Goal: Task Accomplishment & Management: Complete application form

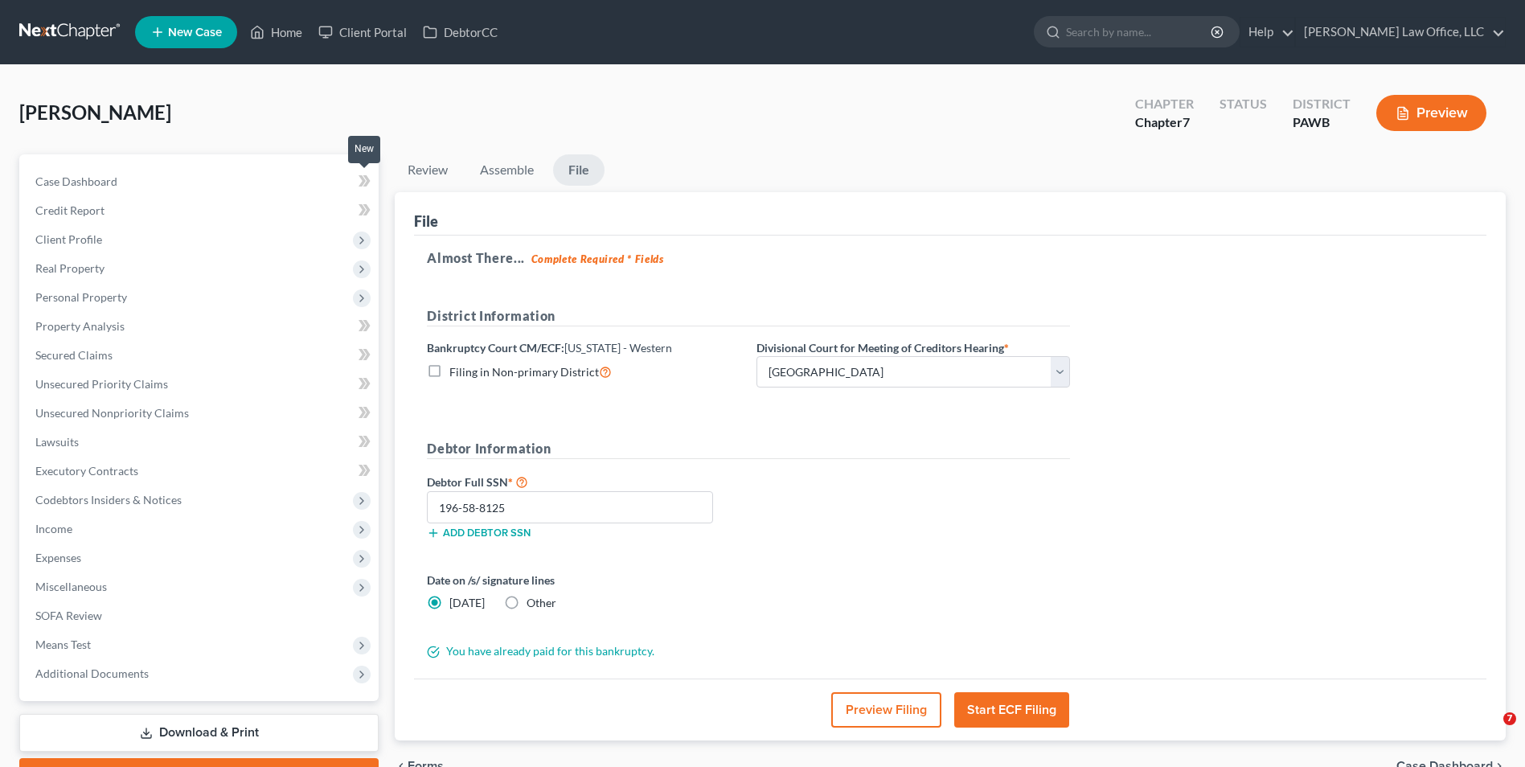
select select "2"
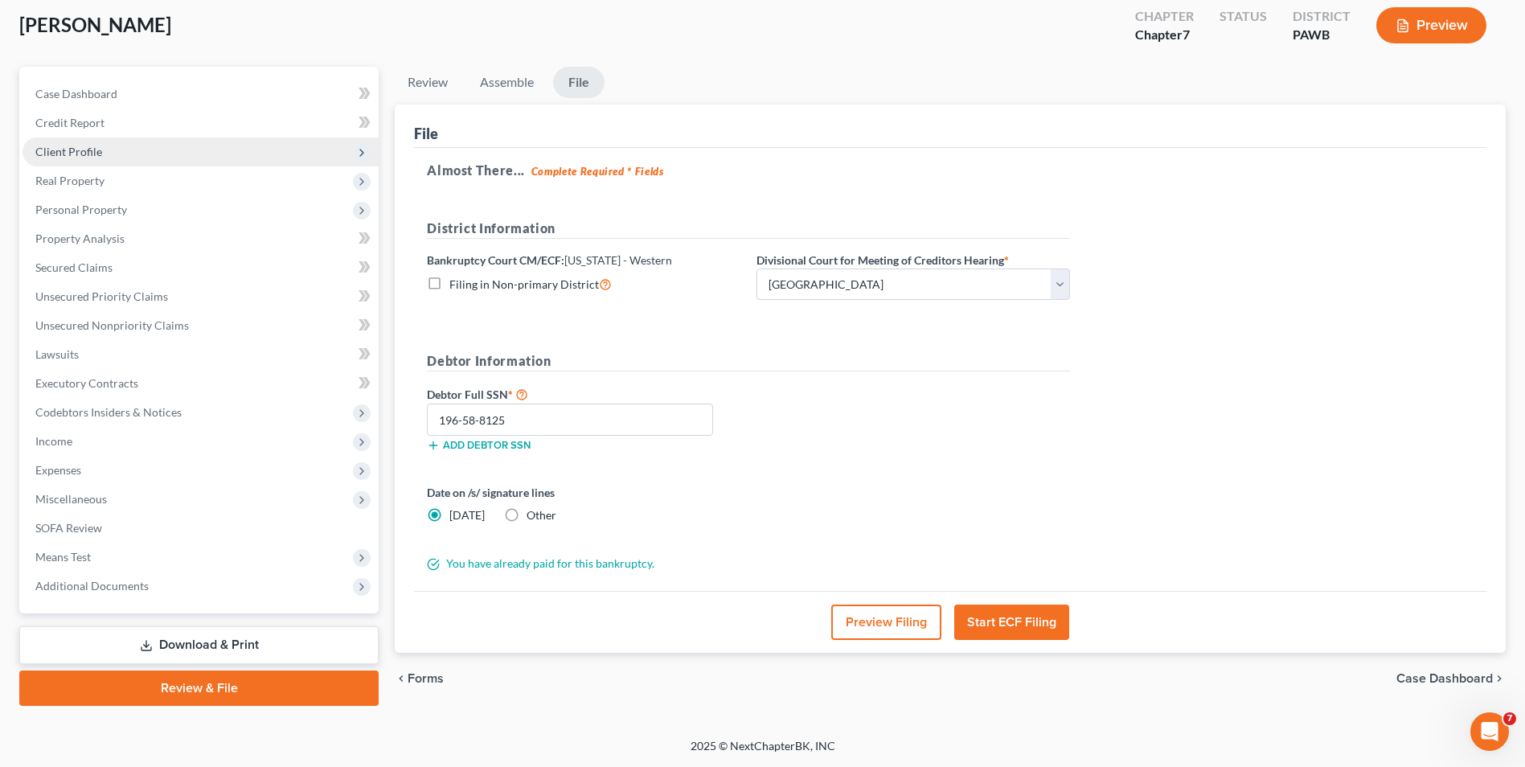
click at [170, 146] on span "Client Profile" at bounding box center [201, 151] width 356 height 29
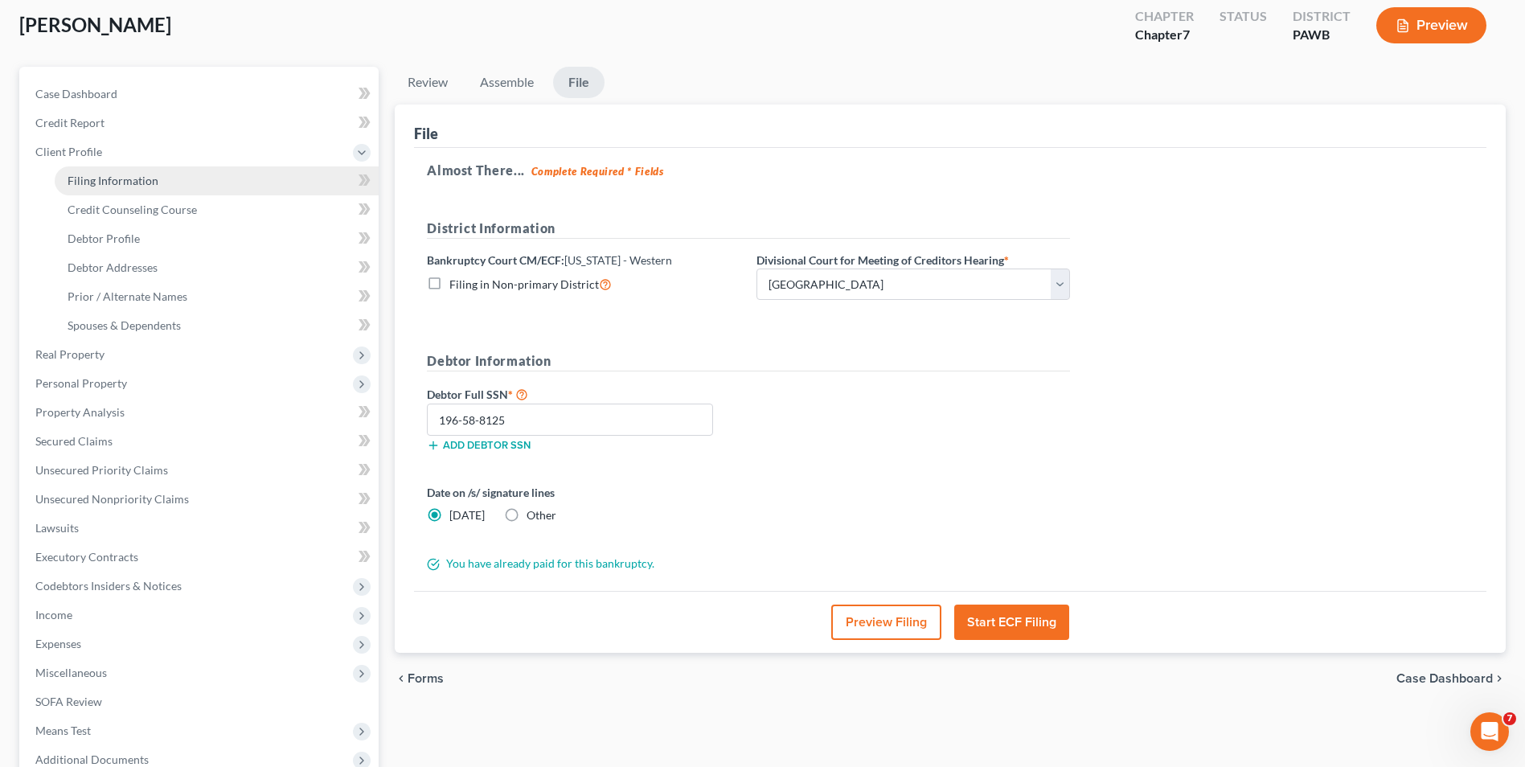
click at [289, 181] on link "Filing Information" at bounding box center [217, 180] width 324 height 29
select select "0"
select select "3"
select select "0"
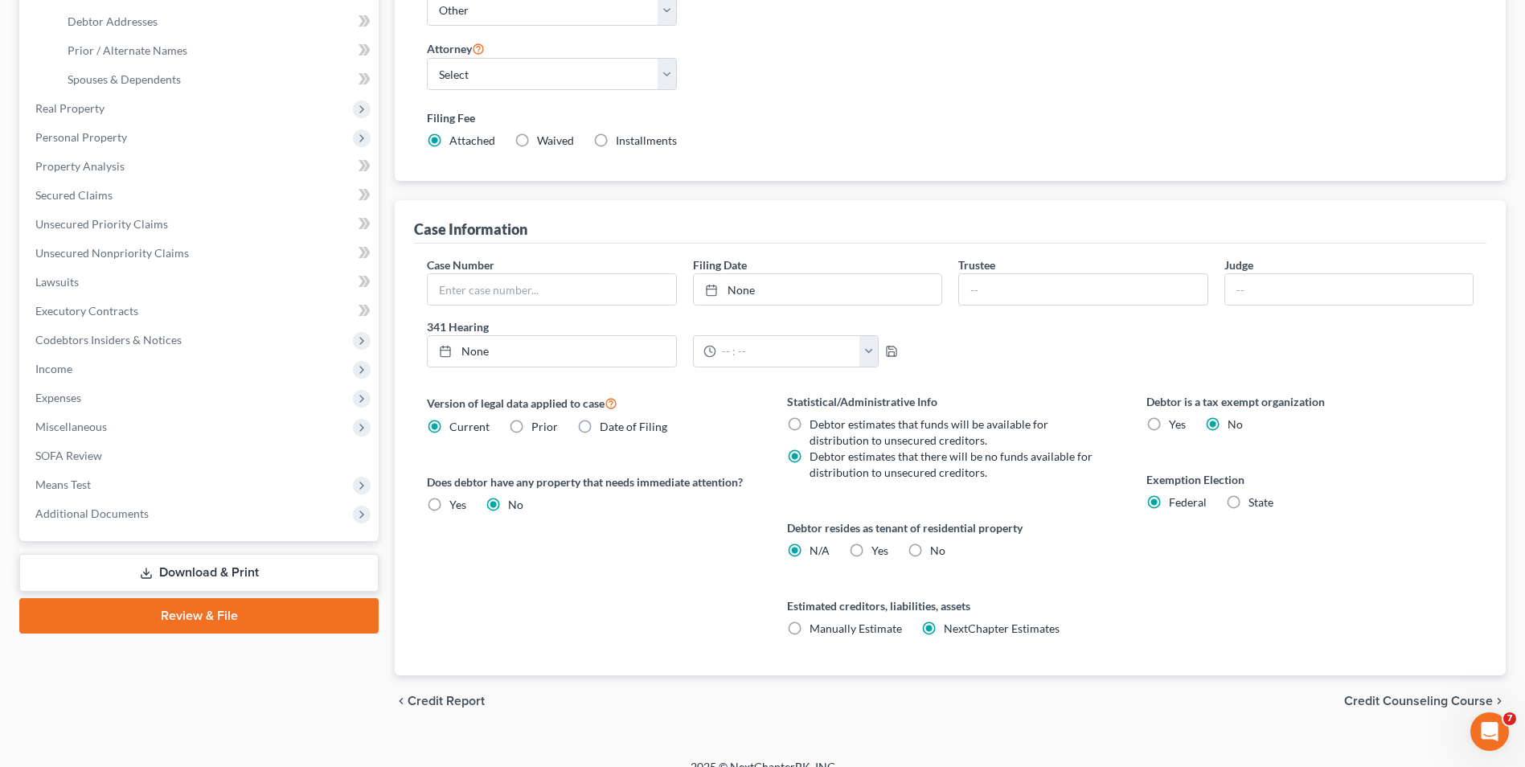
scroll to position [354, 0]
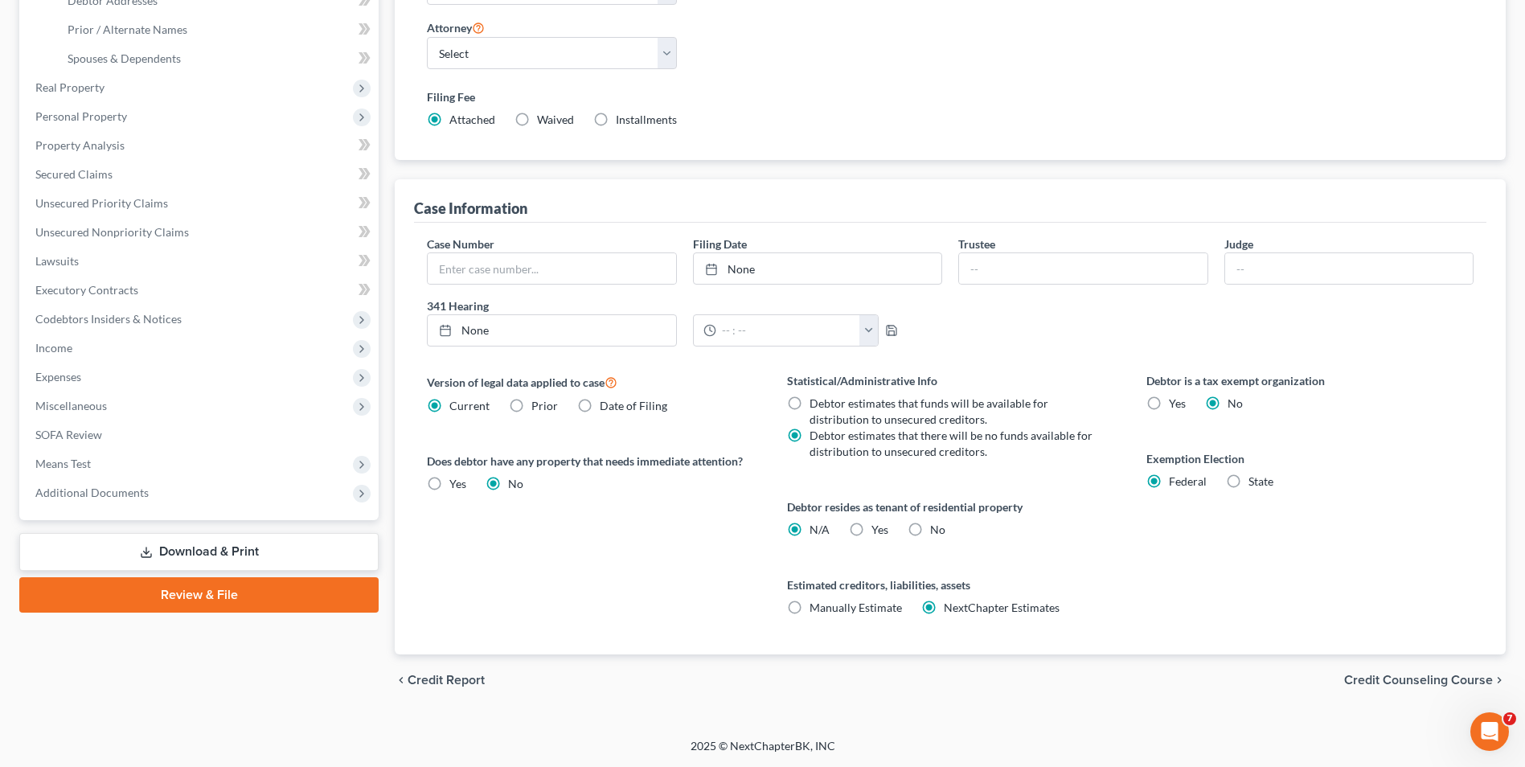
click at [1365, 685] on span "Credit Counseling Course" at bounding box center [1418, 680] width 149 height 13
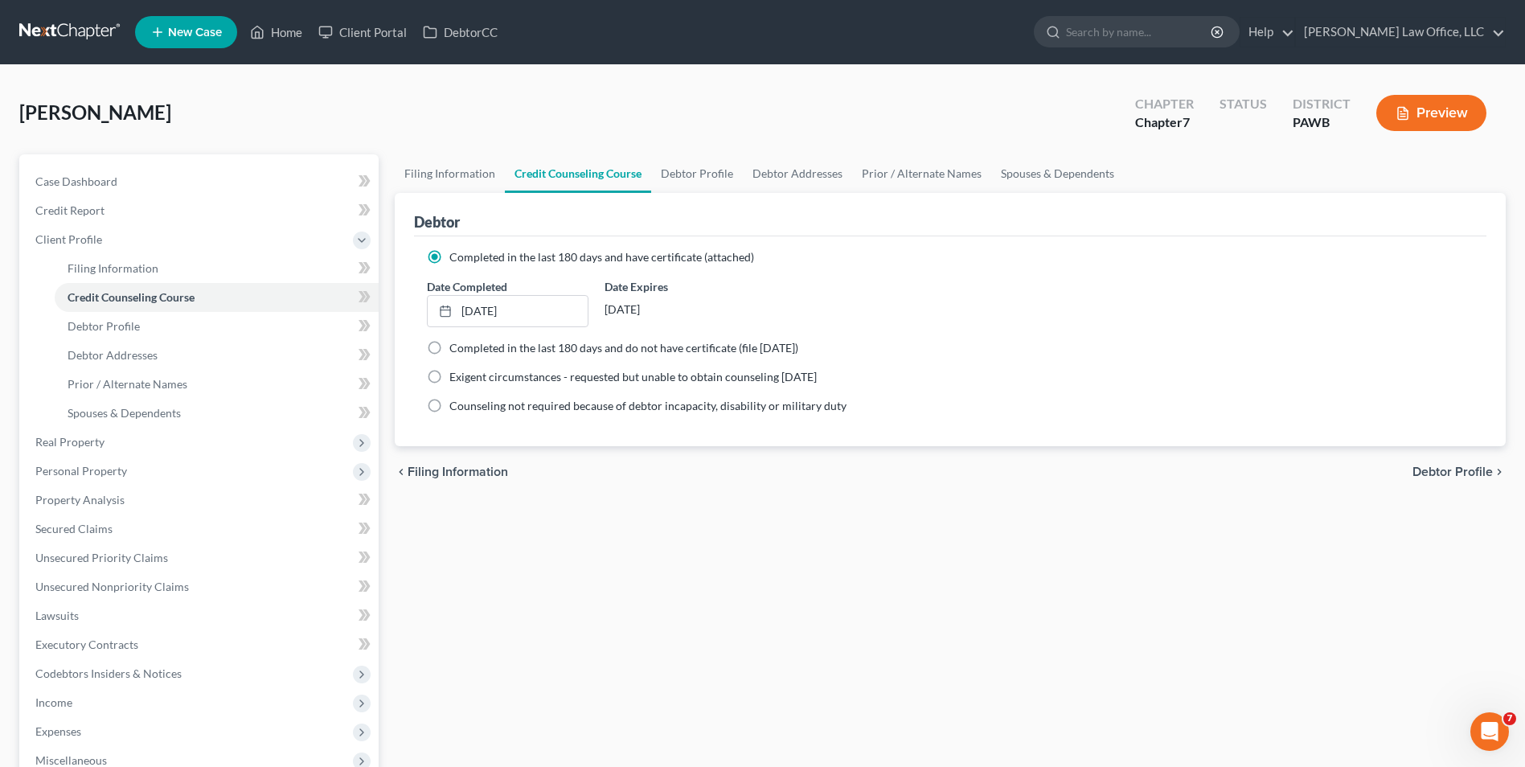
click at [1432, 467] on span "Debtor Profile" at bounding box center [1452, 471] width 80 height 13
select select "1"
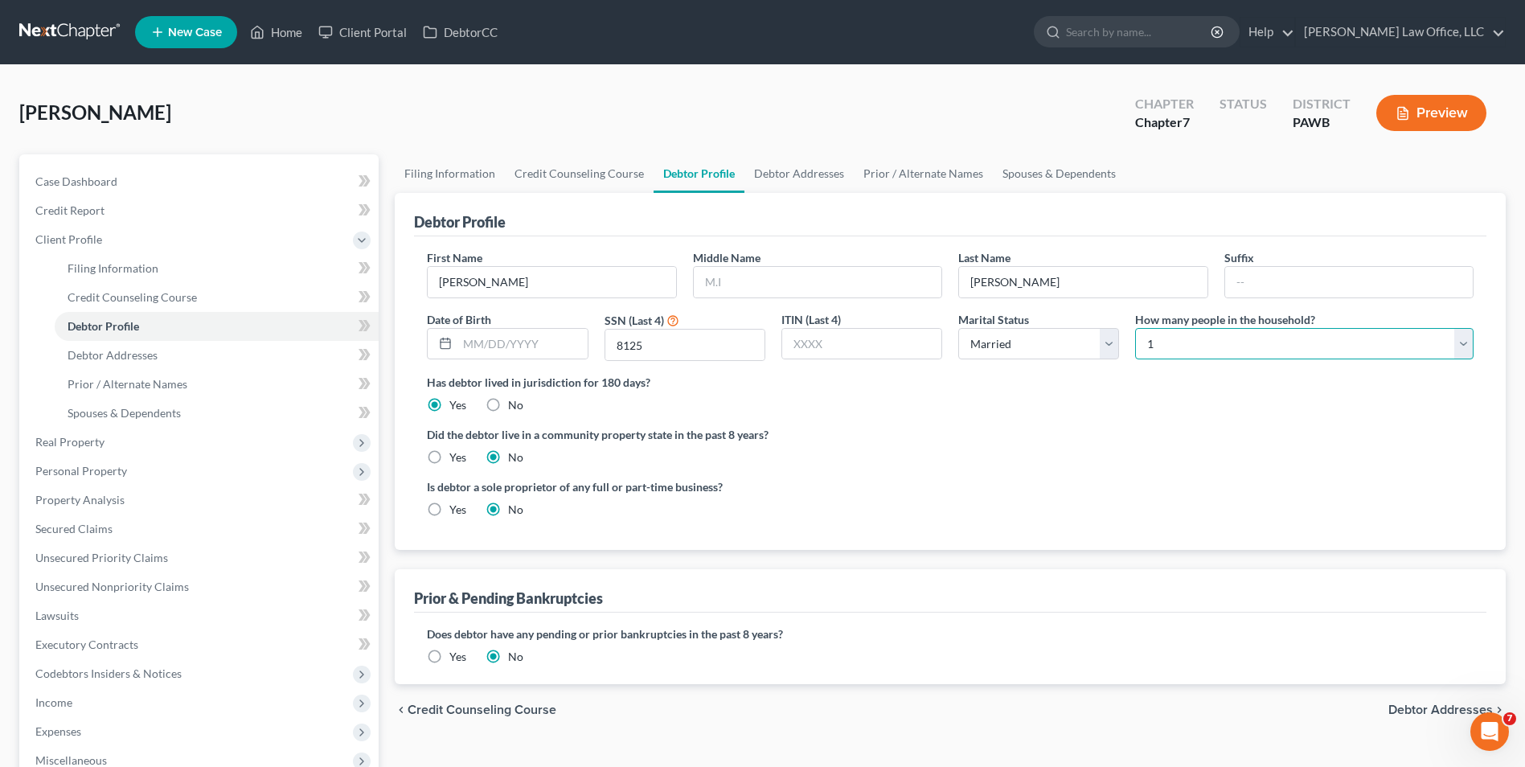
click at [1280, 343] on select "Select 1 2 3 4 5 6 7 8 9 10 11 12 13 14 15 16 17 18 19 20" at bounding box center [1304, 344] width 338 height 32
click at [1135, 328] on select "Select 1 2 3 4 5 6 7 8 9 10 11 12 13 14 15 16 17 18 19 20" at bounding box center [1304, 344] width 338 height 32
click at [1267, 350] on select "Select 1 2 3 4 5 6 7 8 9 10 11 12 13 14 15 16 17 18 19 20" at bounding box center [1304, 344] width 338 height 32
select select "4"
click at [1135, 328] on select "Select 1 2 3 4 5 6 7 8 9 10 11 12 13 14 15 16 17 18 19 20" at bounding box center [1304, 344] width 338 height 32
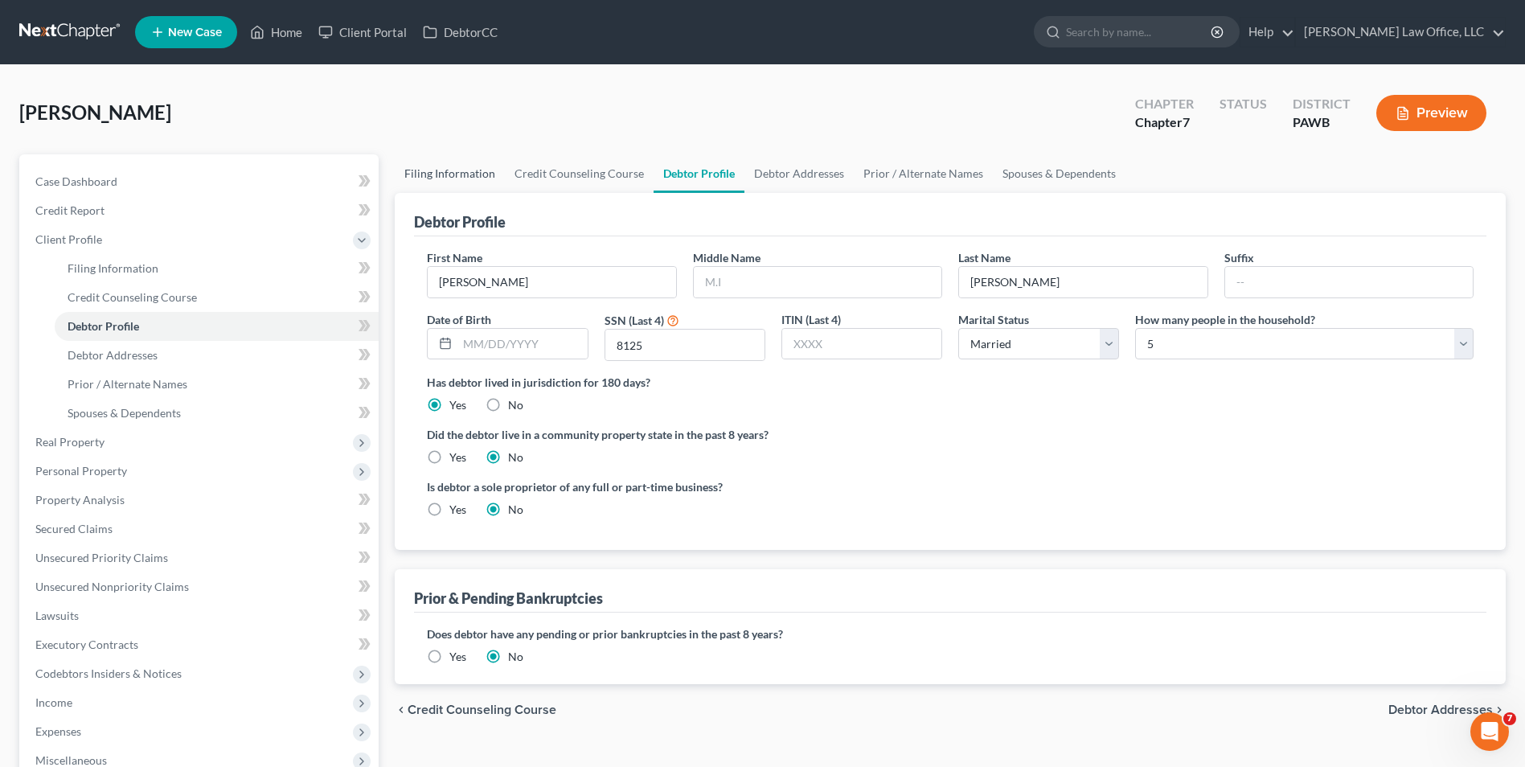
drag, startPoint x: 482, startPoint y: 176, endPoint x: 494, endPoint y: 191, distance: 19.0
click at [481, 176] on link "Filing Information" at bounding box center [450, 173] width 110 height 39
select select "0"
select select "3"
select select "0"
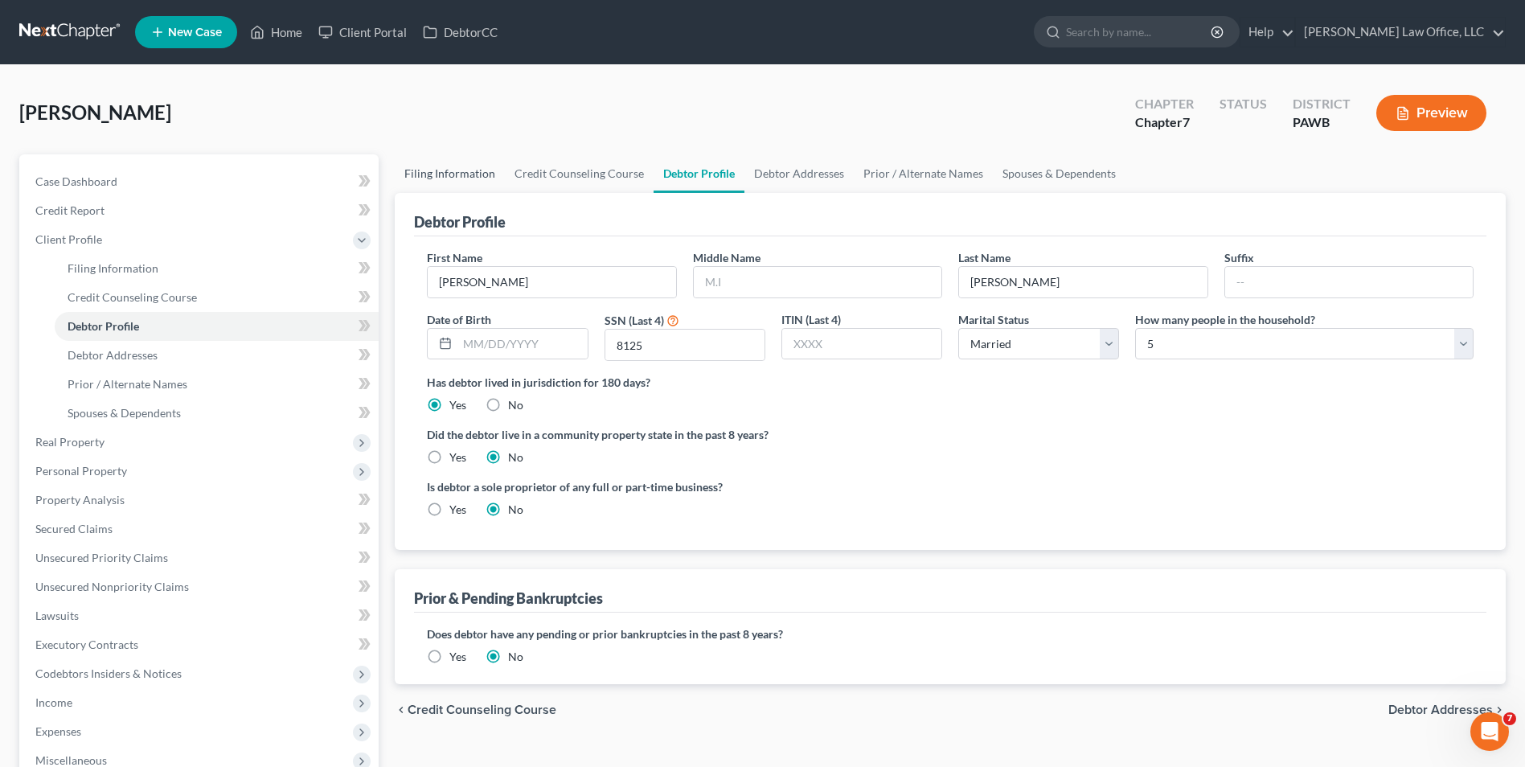
select select "0"
select select "69"
select select "0"
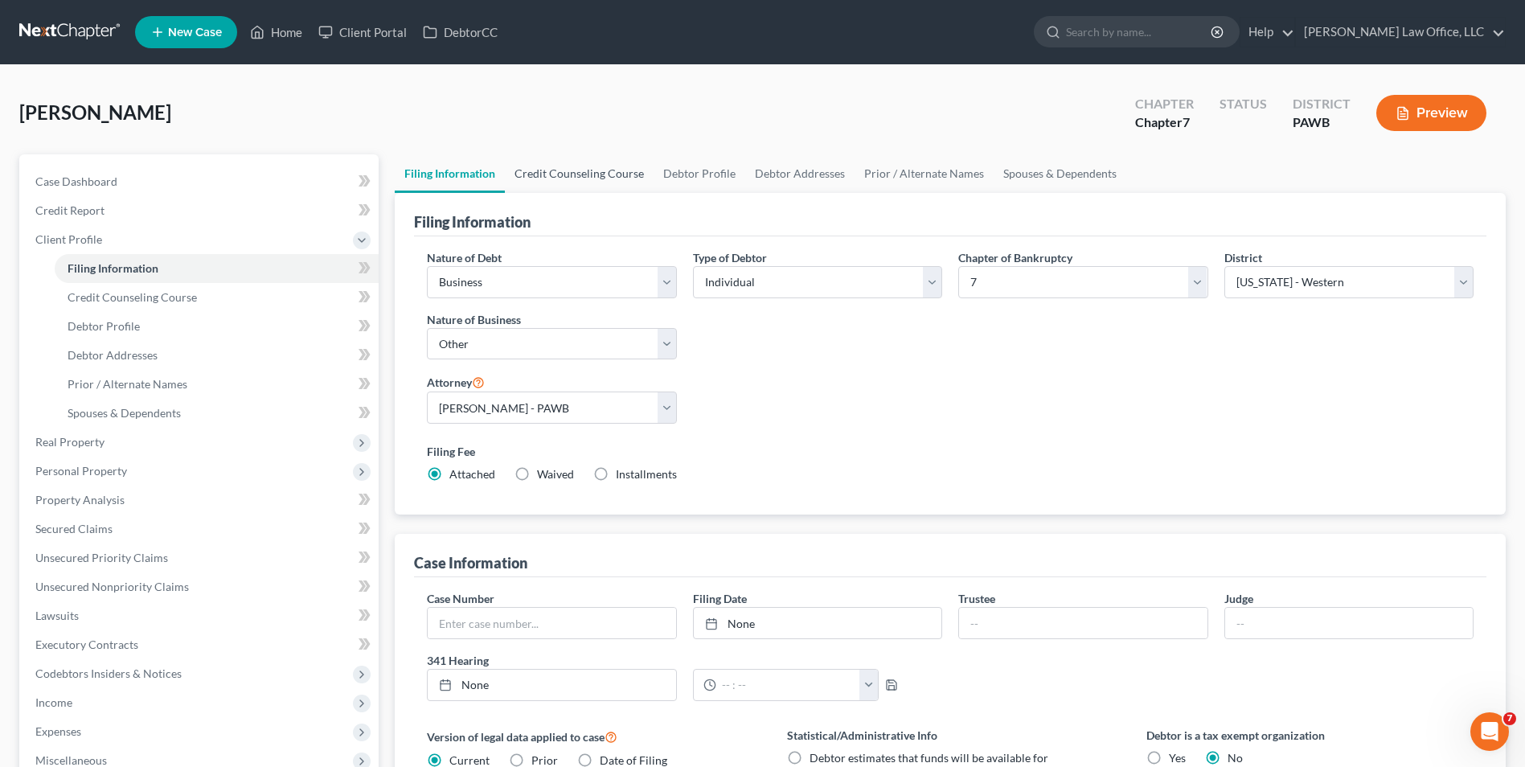
click at [545, 169] on link "Credit Counseling Course" at bounding box center [579, 173] width 149 height 39
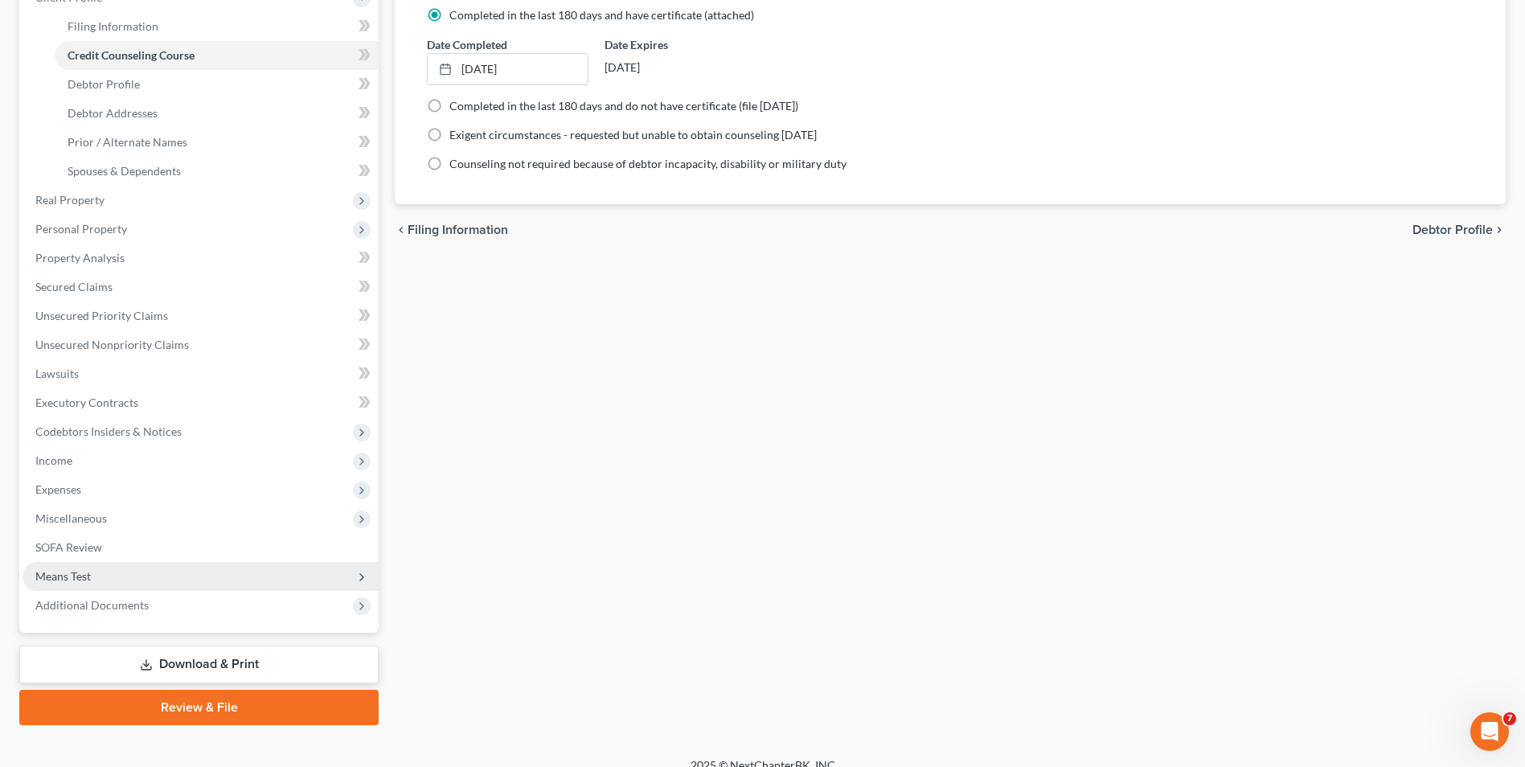
scroll to position [261, 0]
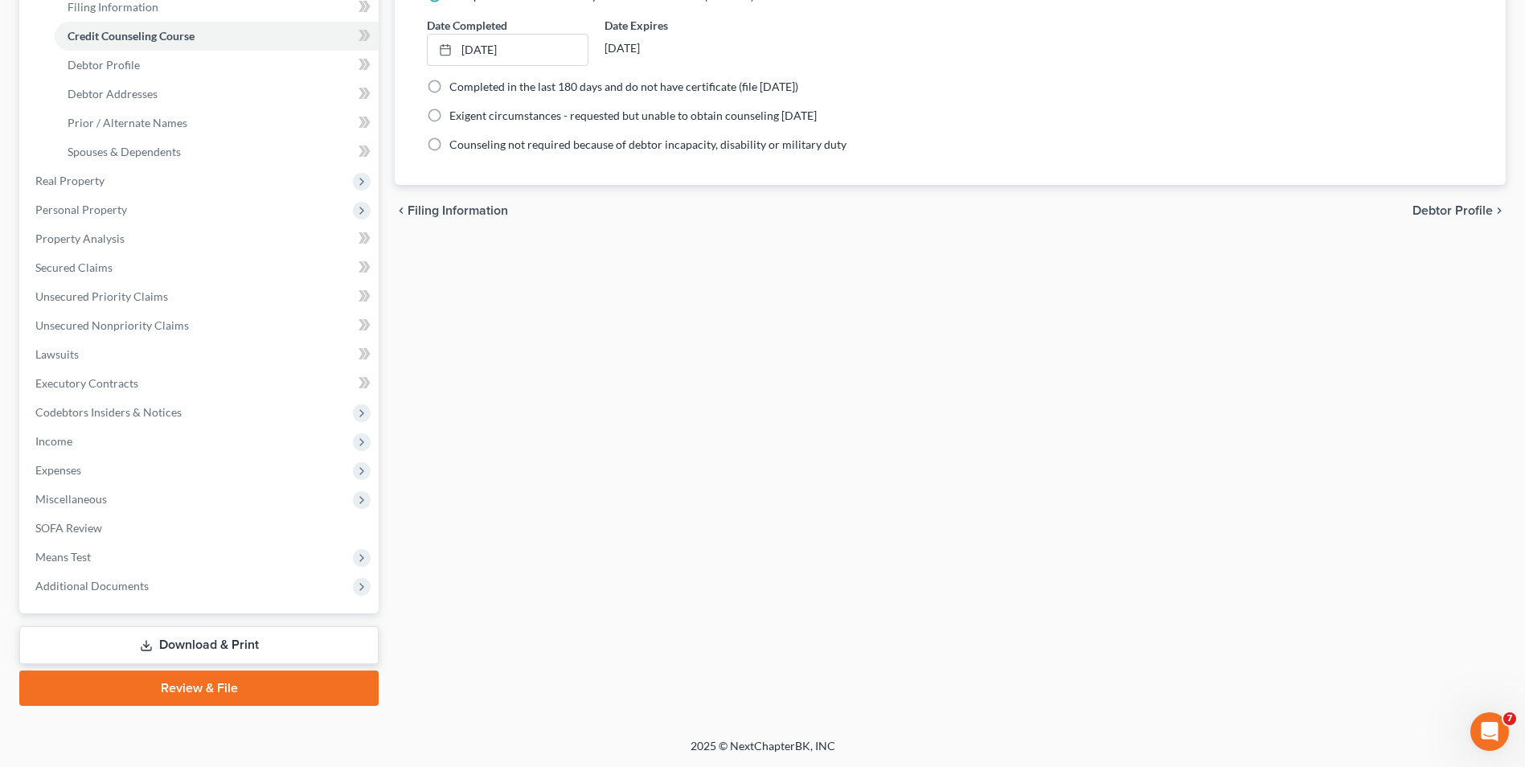
click at [170, 688] on link "Review & File" at bounding box center [198, 687] width 359 height 35
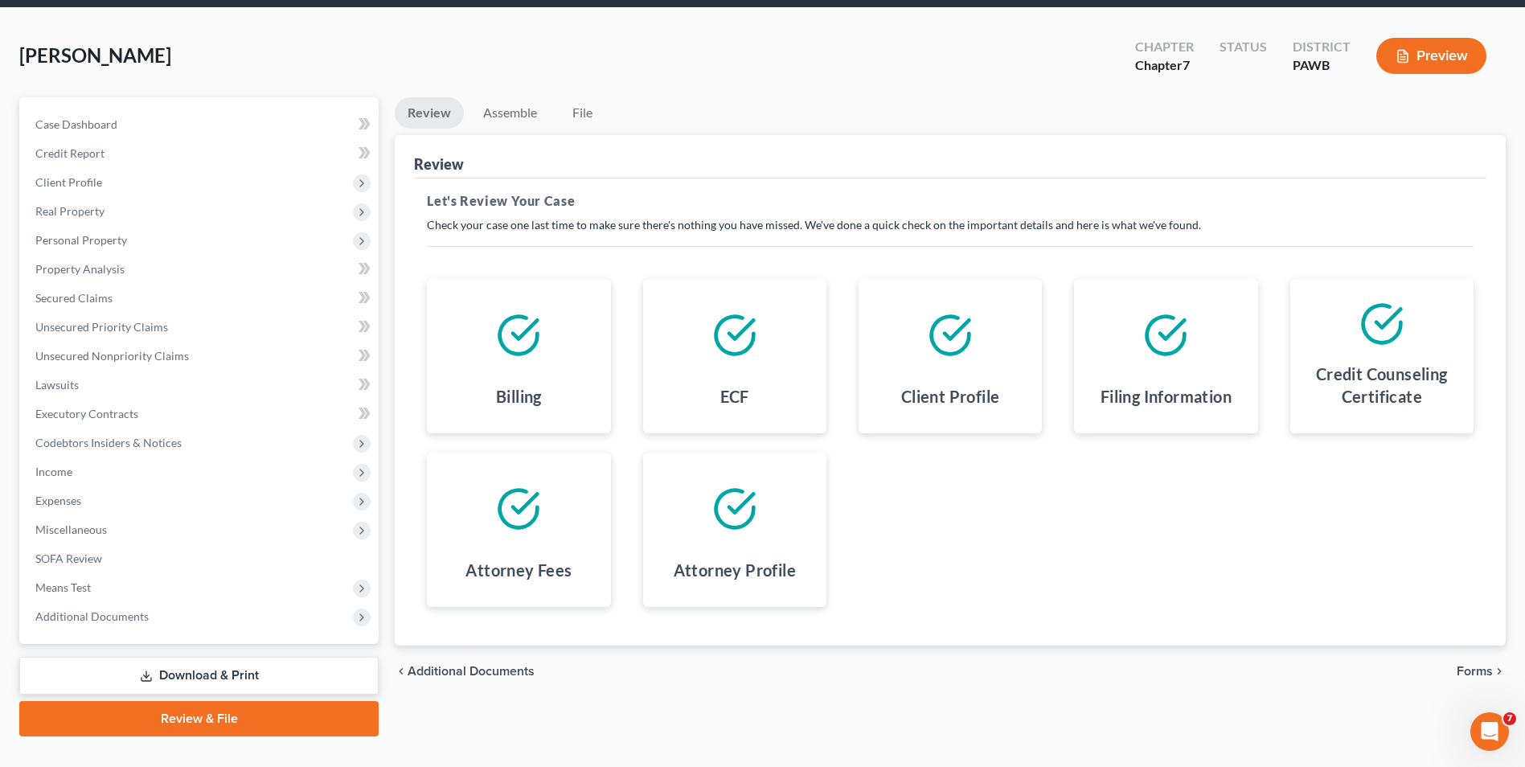
scroll to position [88, 0]
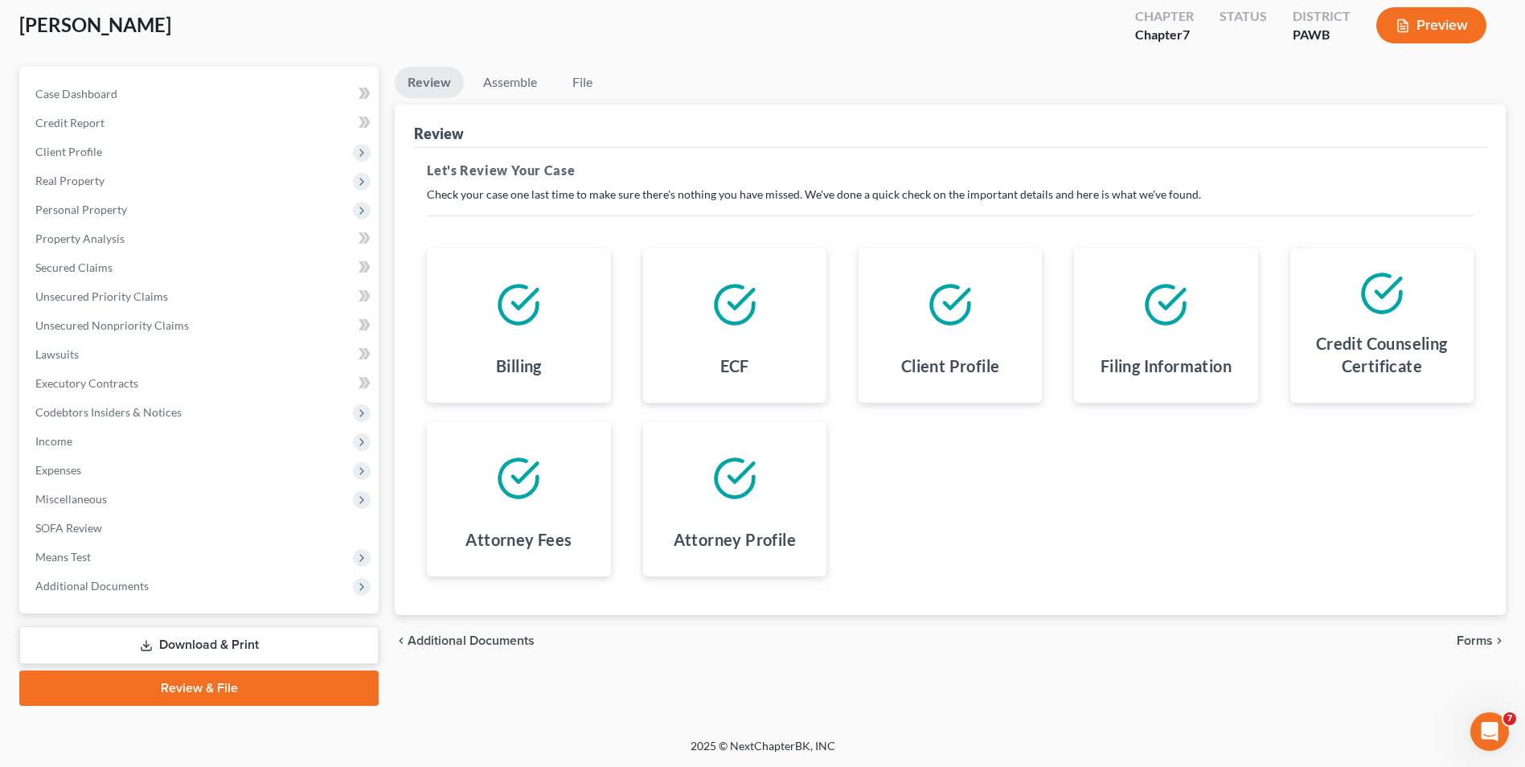
click at [1472, 640] on span "Forms" at bounding box center [1474, 640] width 36 height 13
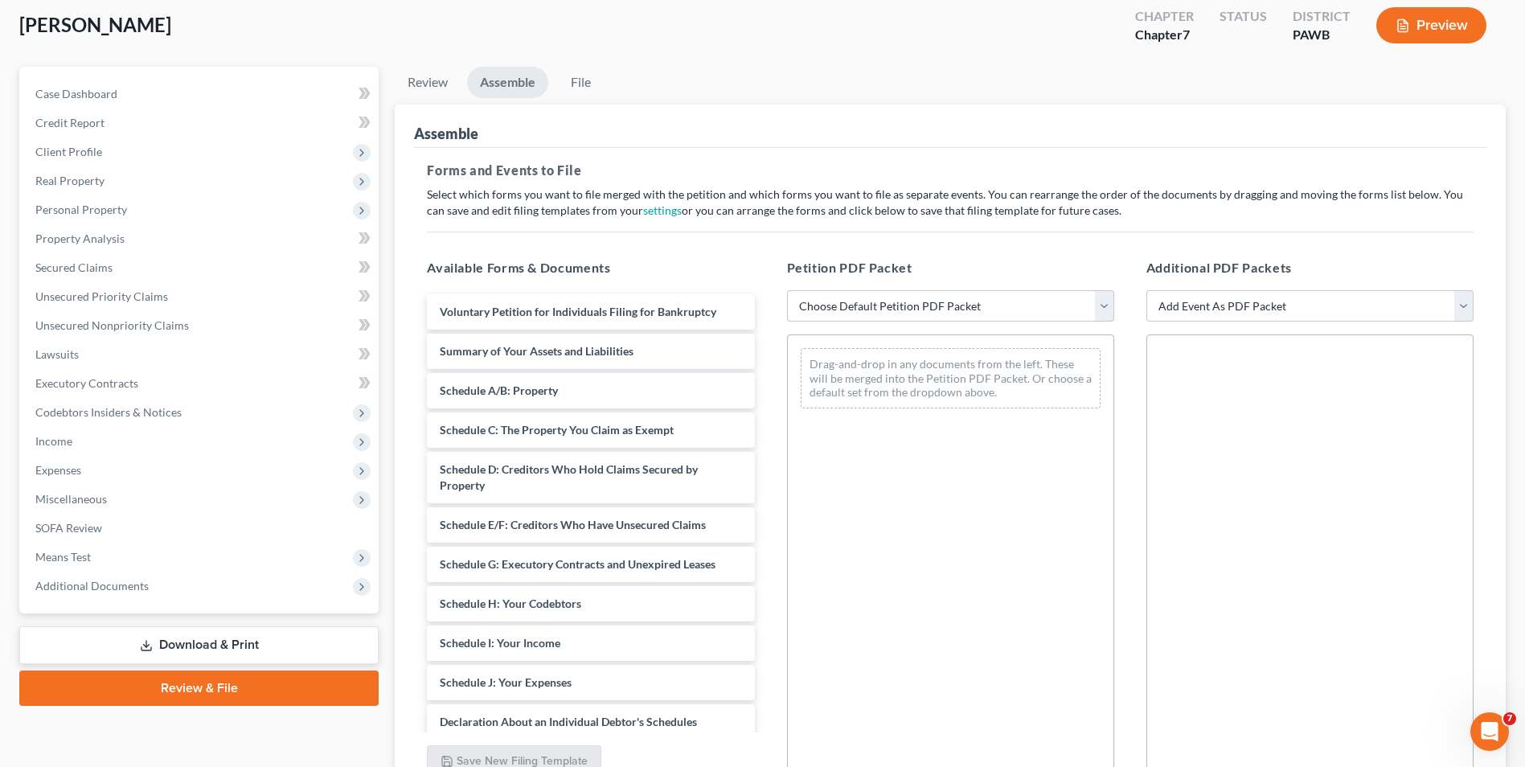
click at [915, 303] on select "Choose Default Petition PDF Packet Complete Bankruptcy Petition (all forms and …" at bounding box center [950, 306] width 327 height 32
select select "0"
click at [787, 290] on select "Choose Default Petition PDF Packet Complete Bankruptcy Petition (all forms and …" at bounding box center [950, 306] width 327 height 32
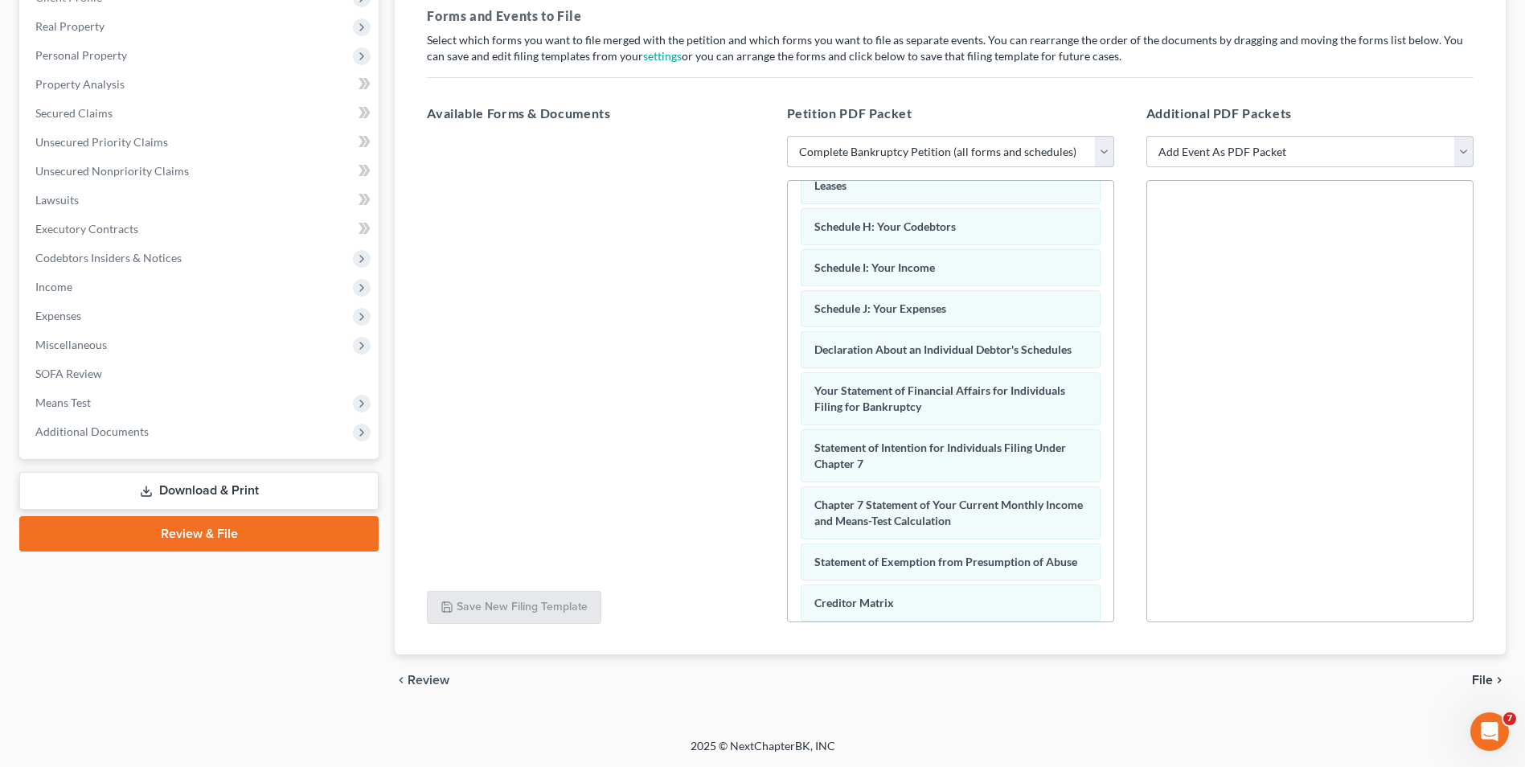
scroll to position [322, 0]
click at [1476, 678] on span "File" at bounding box center [1482, 680] width 21 height 13
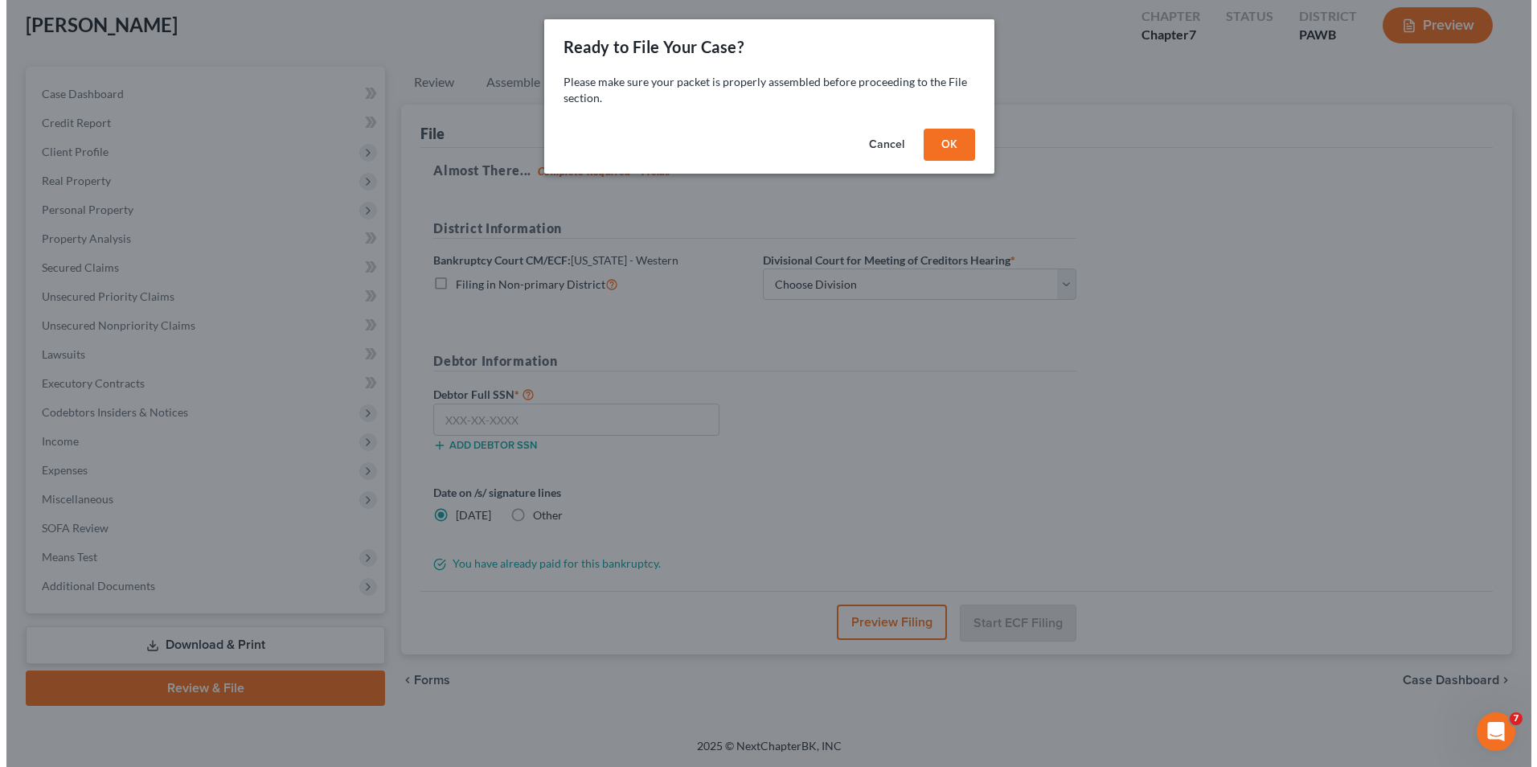
scroll to position [88, 0]
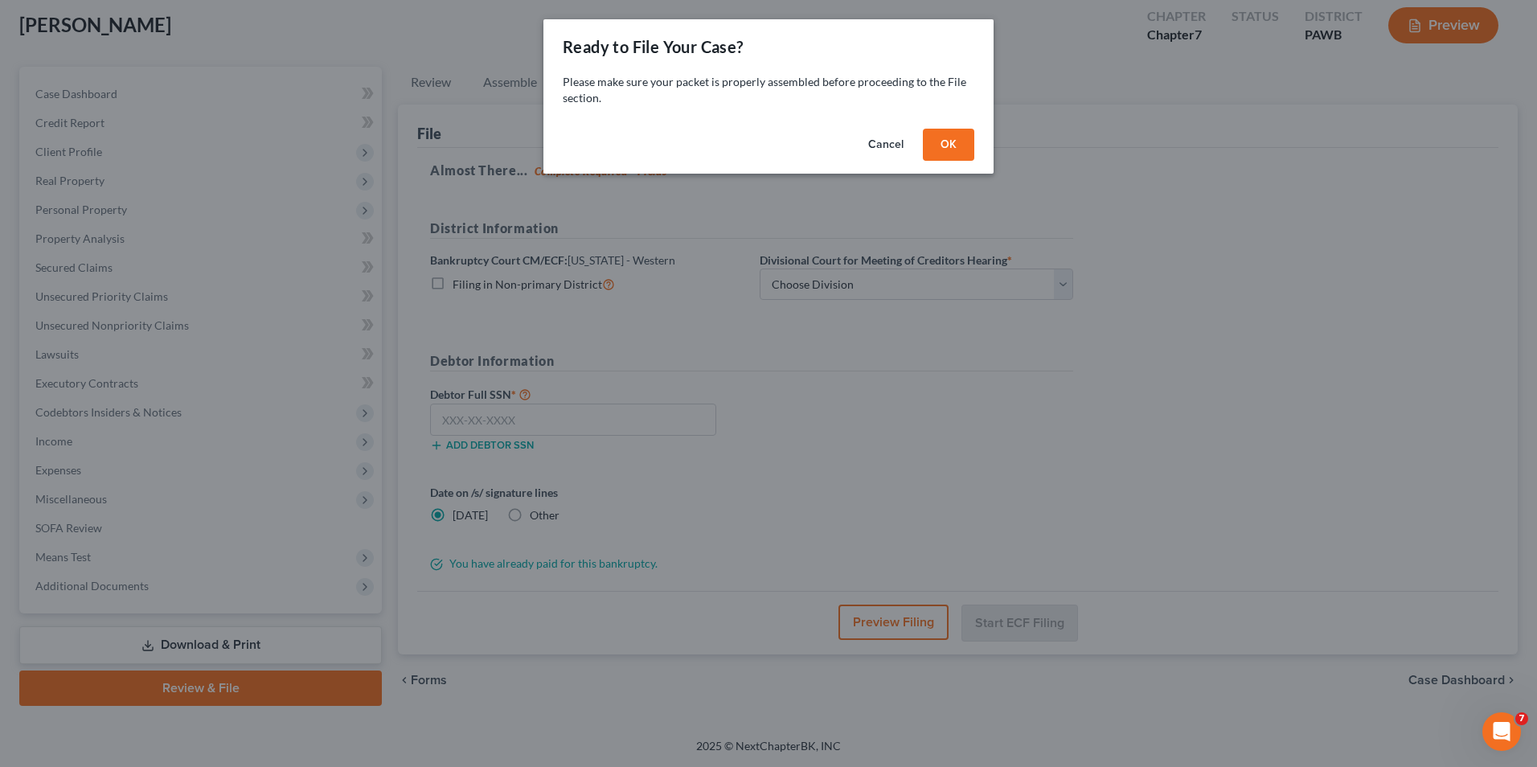
click at [935, 146] on button "OK" at bounding box center [948, 145] width 51 height 32
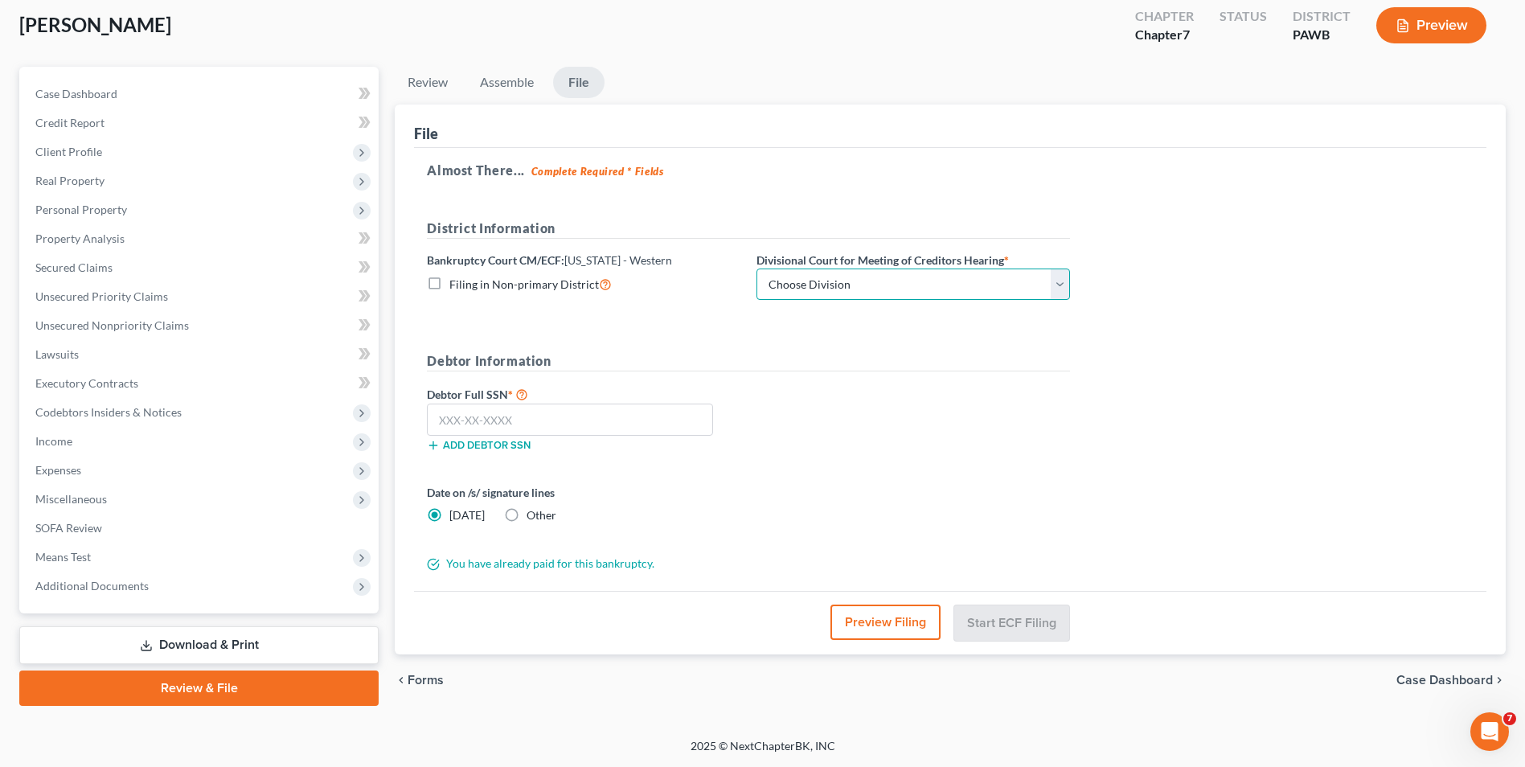
click at [916, 289] on select "Choose Division [GEOGRAPHIC_DATA] [GEOGRAPHIC_DATA] [GEOGRAPHIC_DATA]" at bounding box center [912, 284] width 313 height 32
select select "2"
click at [756, 268] on select "Choose Division [GEOGRAPHIC_DATA] [GEOGRAPHIC_DATA] [GEOGRAPHIC_DATA]" at bounding box center [912, 284] width 313 height 32
click at [595, 420] on input "text" at bounding box center [570, 419] width 286 height 32
type input "196-58-8125"
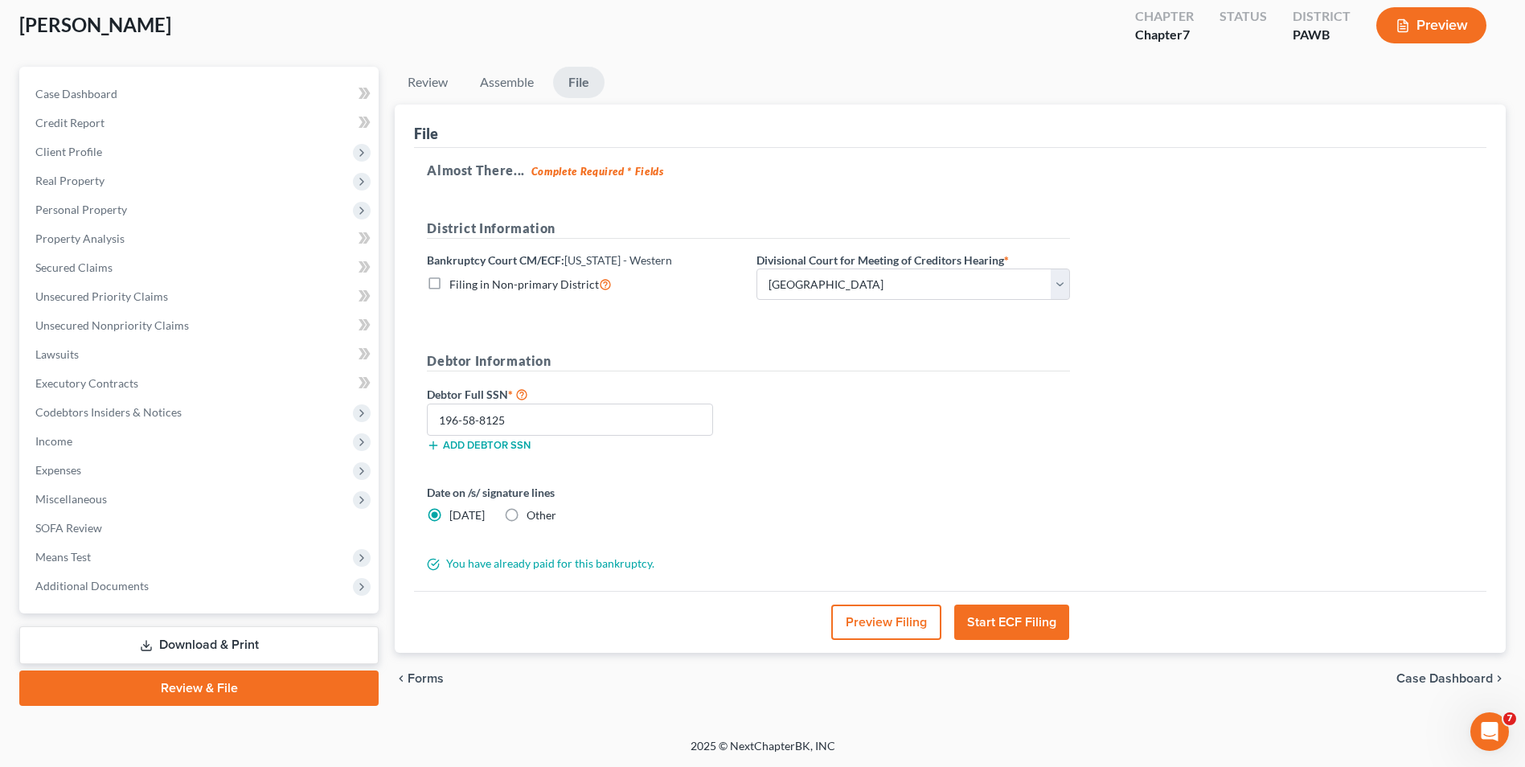
click at [1026, 630] on button "Start ECF Filing" at bounding box center [1011, 621] width 115 height 35
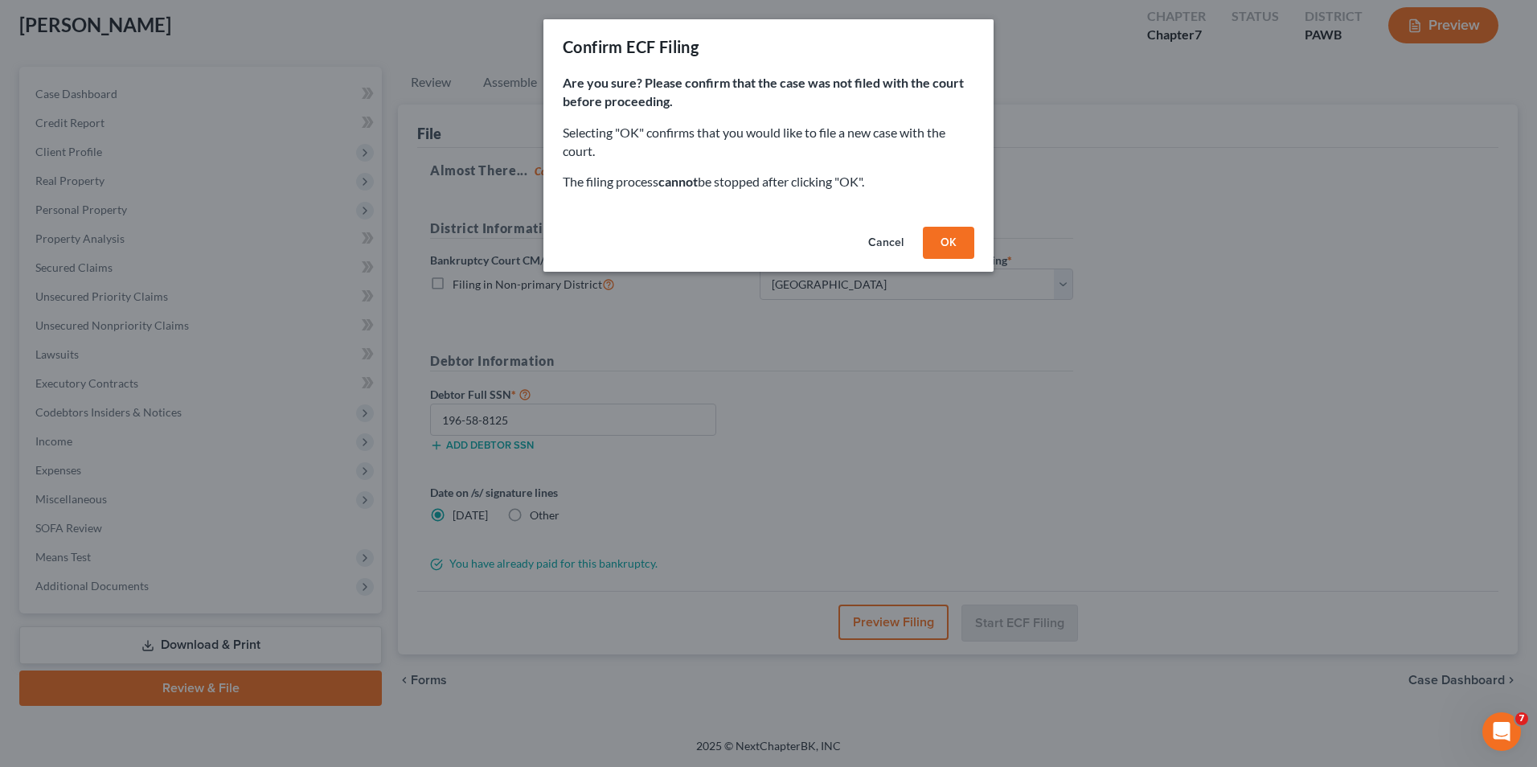
click at [947, 245] on button "OK" at bounding box center [948, 243] width 51 height 32
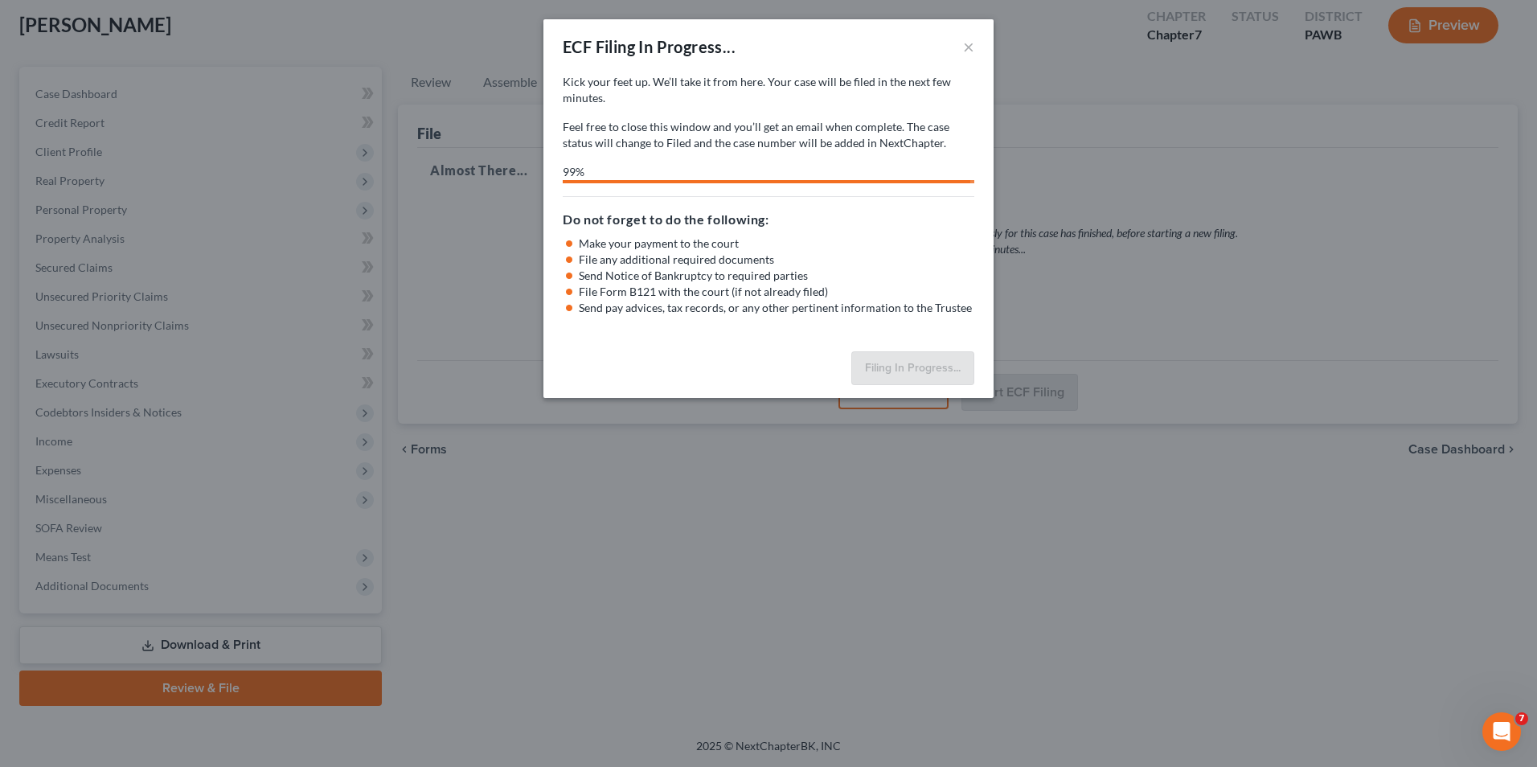
select select "2"
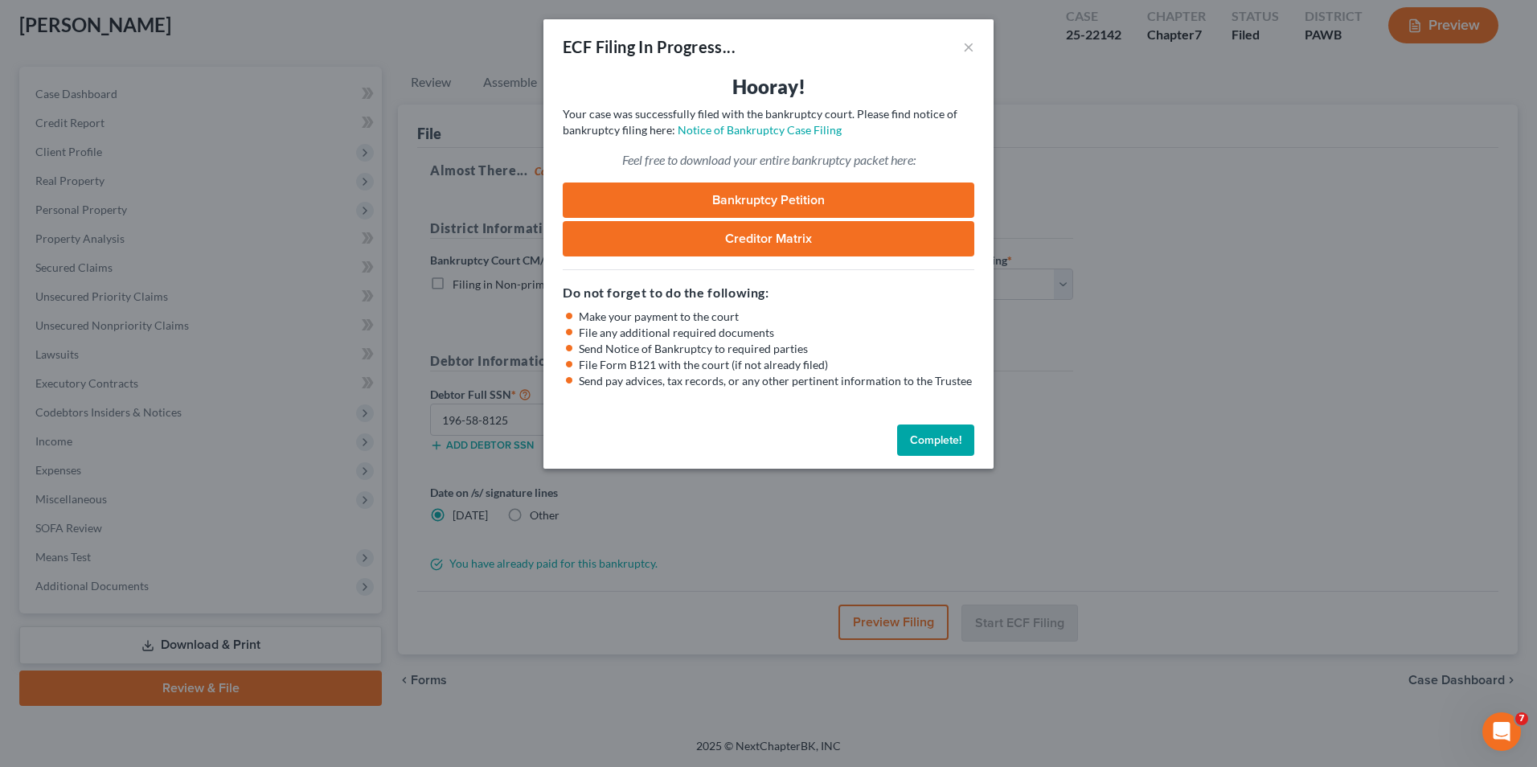
click at [784, 199] on link "Bankruptcy Petition" at bounding box center [769, 199] width 412 height 35
